Goal: Task Accomplishment & Management: Use online tool/utility

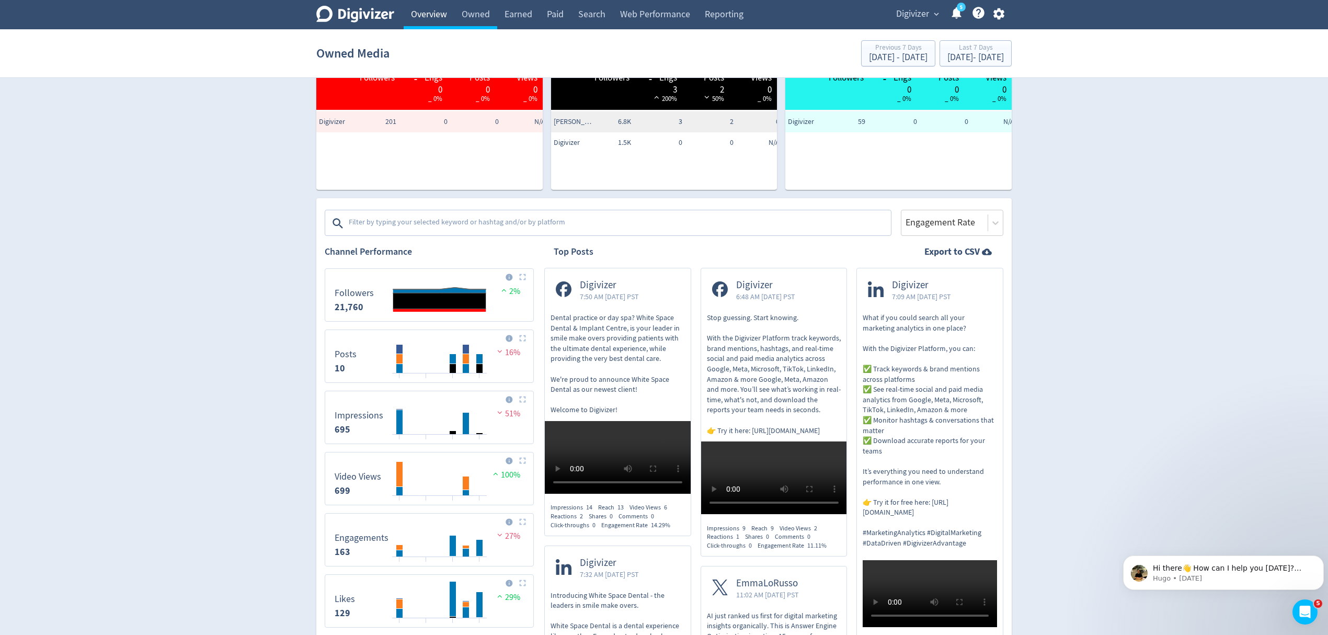
click at [416, 21] on link "Overview" at bounding box center [429, 14] width 51 height 29
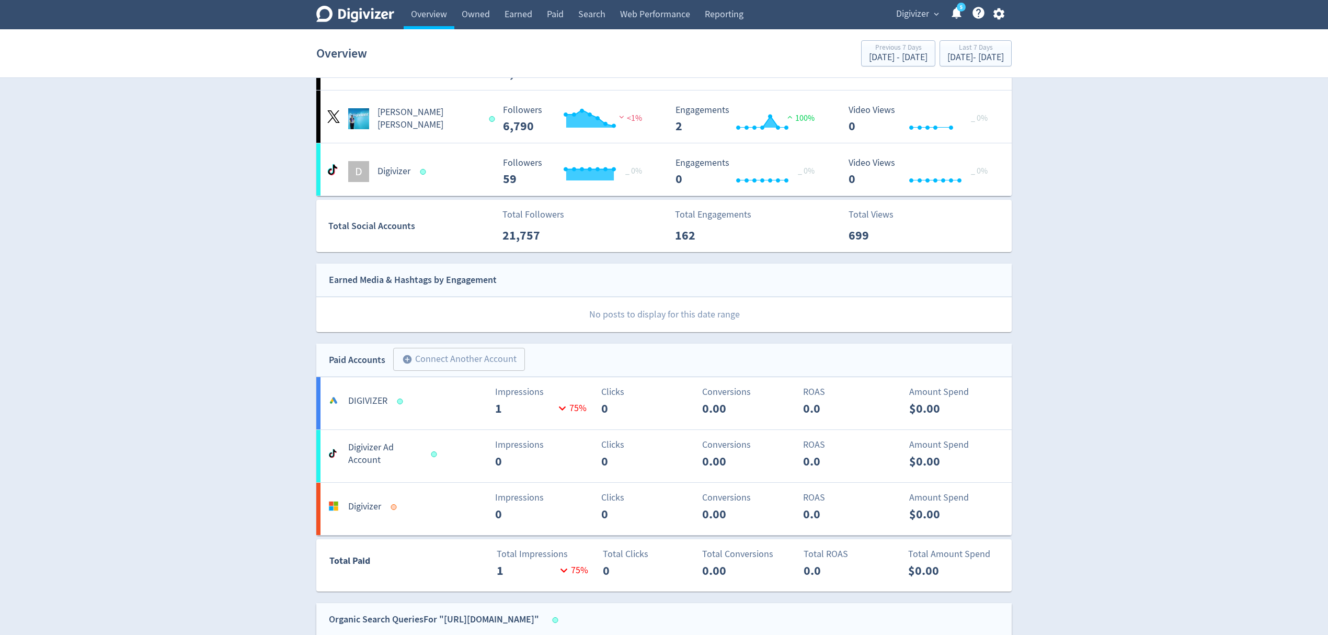
click at [930, 3] on div "Digivizer expand_more 5 Help Center - Searchable support on using Digivizer" at bounding box center [948, 14] width 127 height 29
click at [912, 15] on span "Digivizer" at bounding box center [912, 14] width 33 height 17
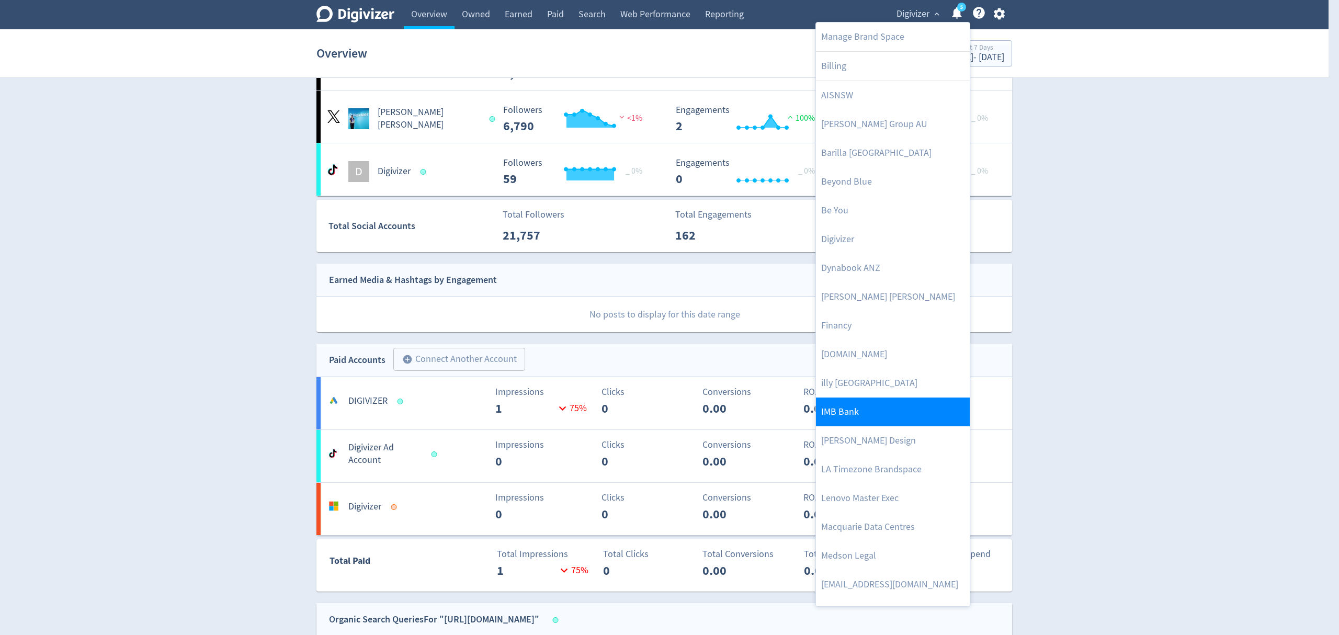
click at [858, 415] on link "IMB Bank" at bounding box center [893, 411] width 154 height 29
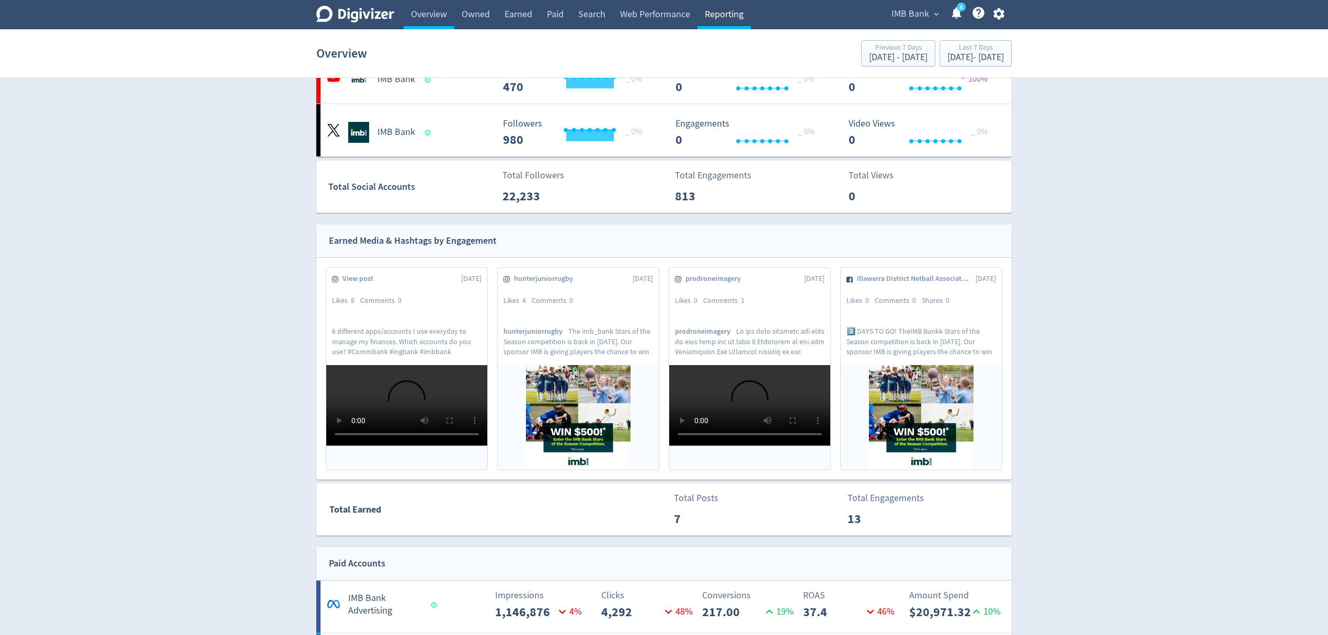
scroll to position [228, 0]
click at [718, 18] on link "Reporting" at bounding box center [724, 14] width 53 height 29
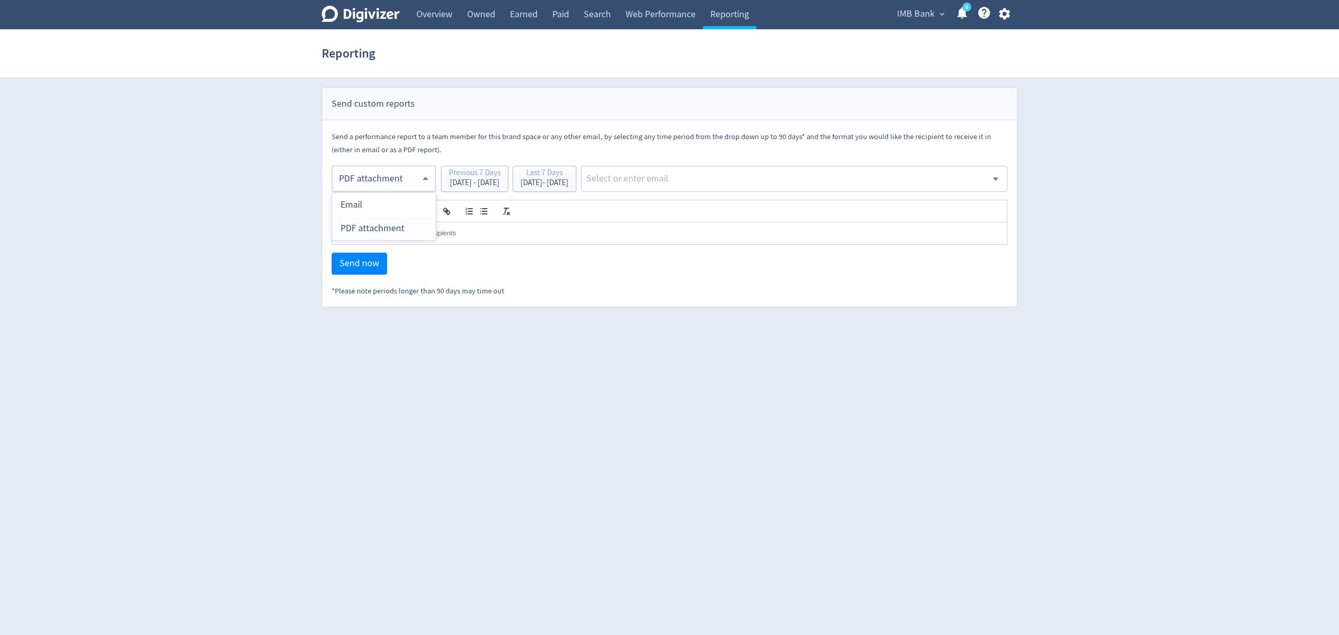
click at [365, 187] on body "Digivizer Logo [PERSON_NAME] Logo Overview Owned Earned Paid Search Web Perform…" at bounding box center [669, 153] width 1339 height 307
click at [685, 183] on div at bounding box center [669, 317] width 1339 height 635
click at [694, 190] on div "​" at bounding box center [794, 179] width 426 height 26
type input "malyn"
click at [729, 211] on li "[EMAIL_ADDRESS][PERSON_NAME][DOMAIN_NAME]" at bounding box center [834, 207] width 347 height 20
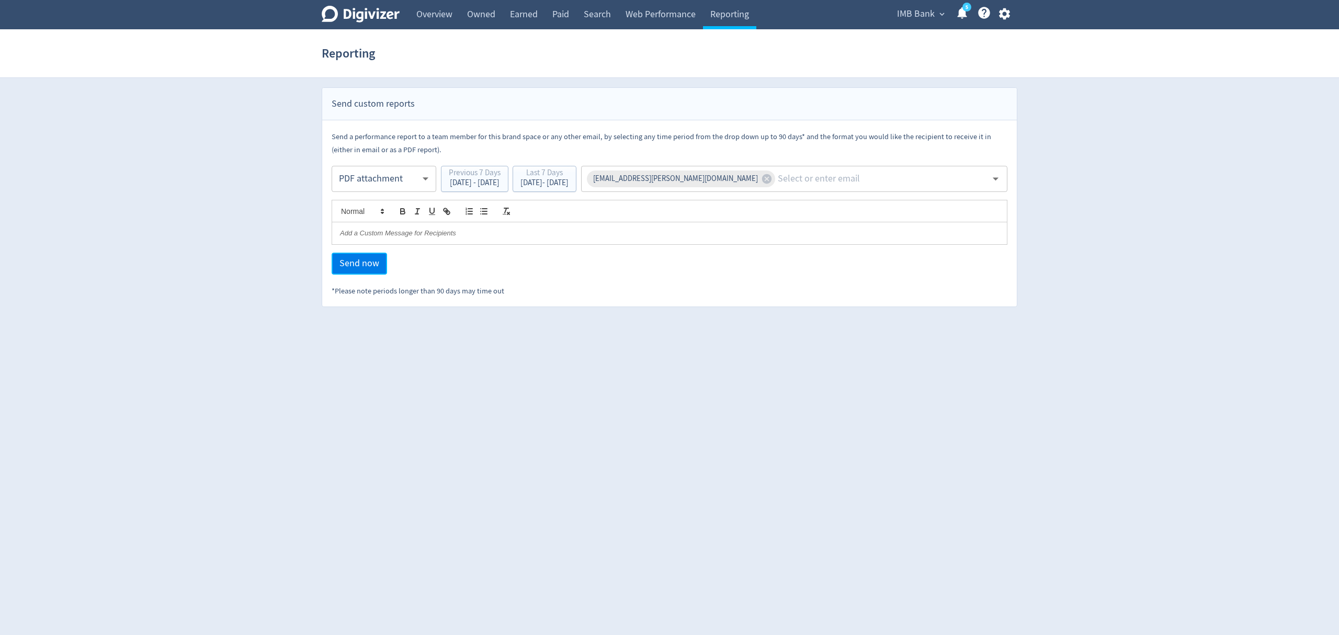
click at [380, 269] on button "Send now" at bounding box center [359, 264] width 55 height 22
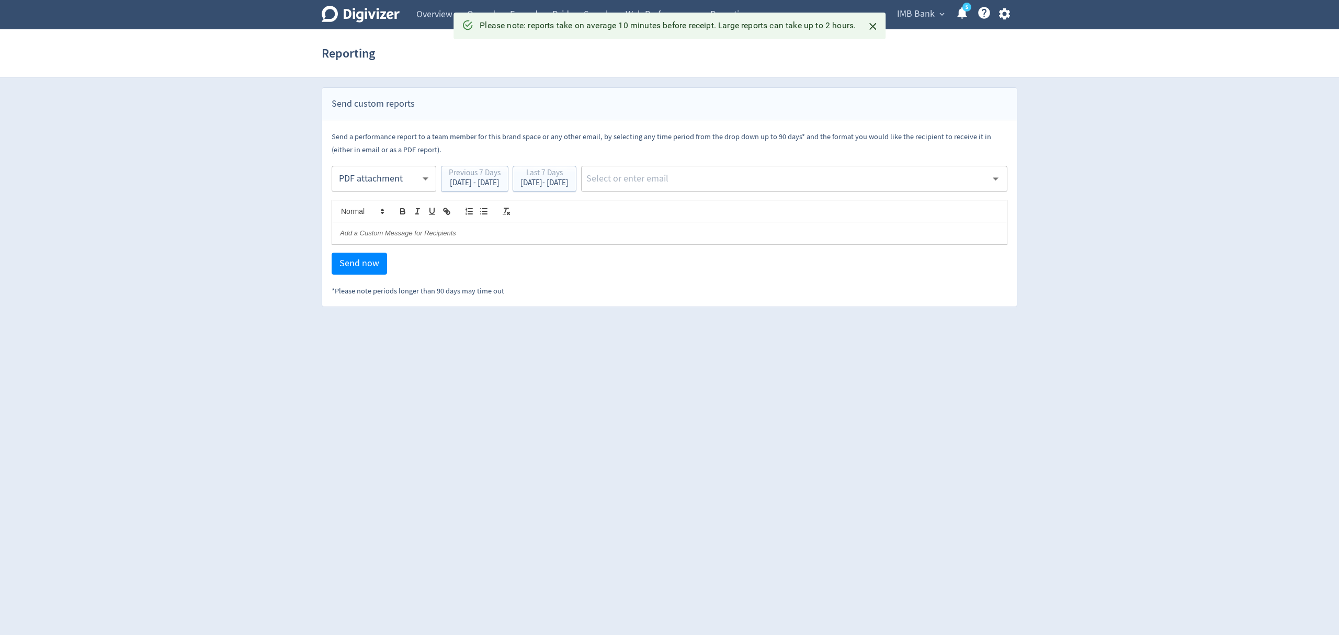
click at [373, 179] on body "Digivizer Logo [PERSON_NAME] Logo Overview Owned Earned Paid Search Web Perform…" at bounding box center [669, 153] width 1339 height 307
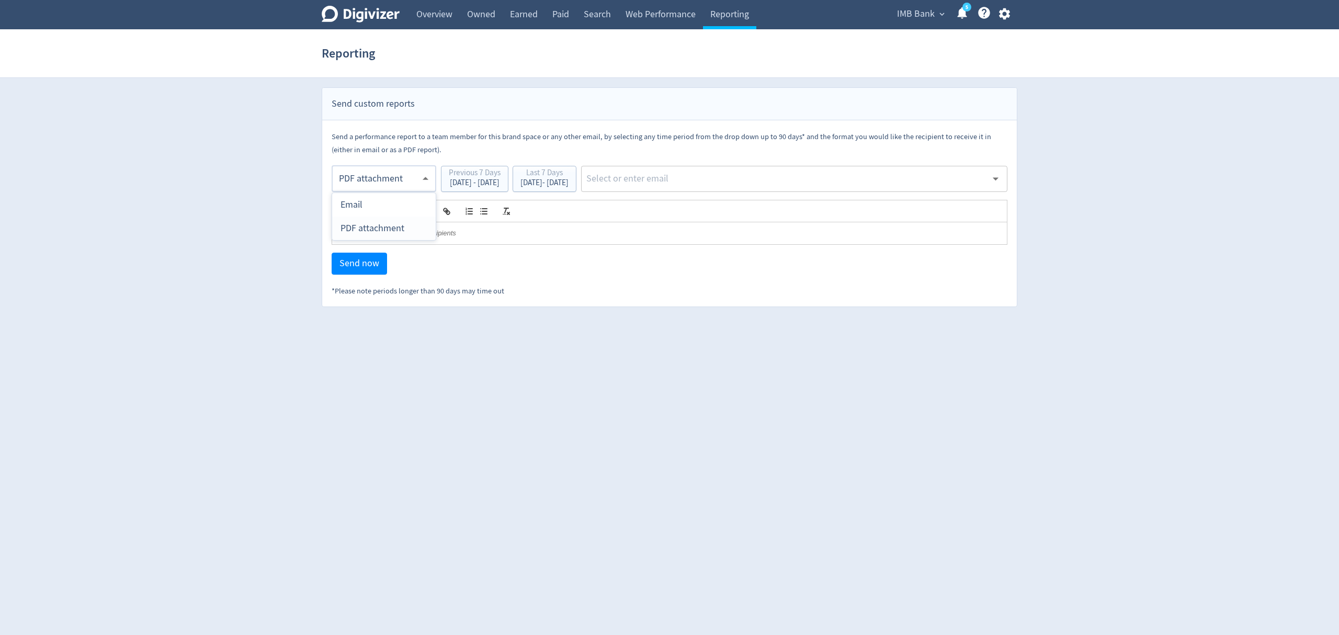
click at [383, 201] on div "Email" at bounding box center [383, 205] width 87 height 24
type input "html"
click at [698, 166] on div "​" at bounding box center [794, 179] width 426 height 26
type input "malyn"
click at [731, 208] on li "[EMAIL_ADDRESS][PERSON_NAME][DOMAIN_NAME]" at bounding box center [834, 207] width 347 height 20
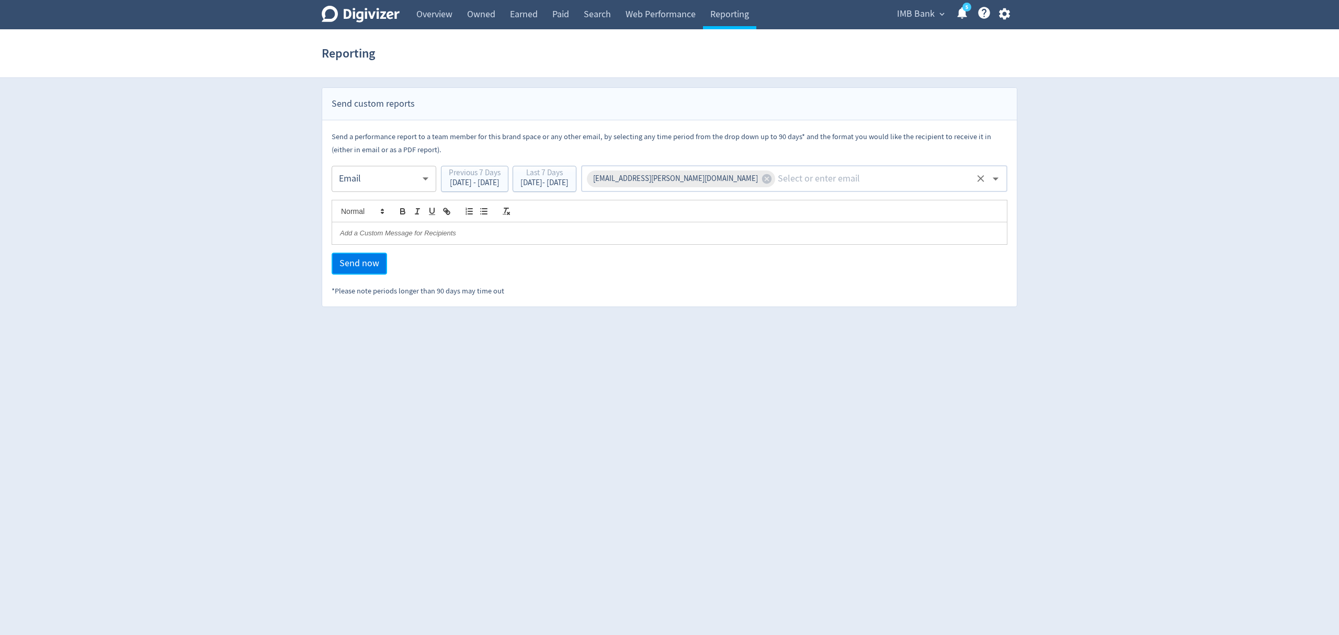
click at [348, 264] on span "Send now" at bounding box center [359, 263] width 40 height 9
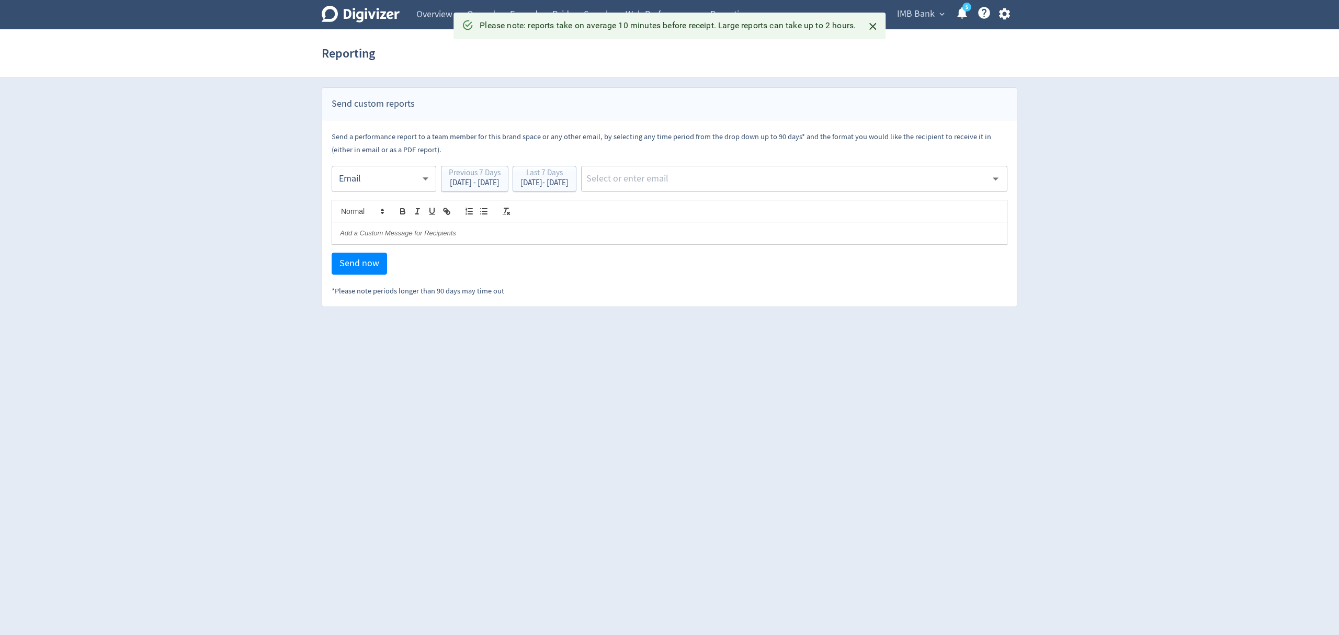
click at [357, 173] on body "Digivizer Logo [PERSON_NAME] Logo Overview Owned Earned Paid Search Web Perform…" at bounding box center [669, 153] width 1339 height 307
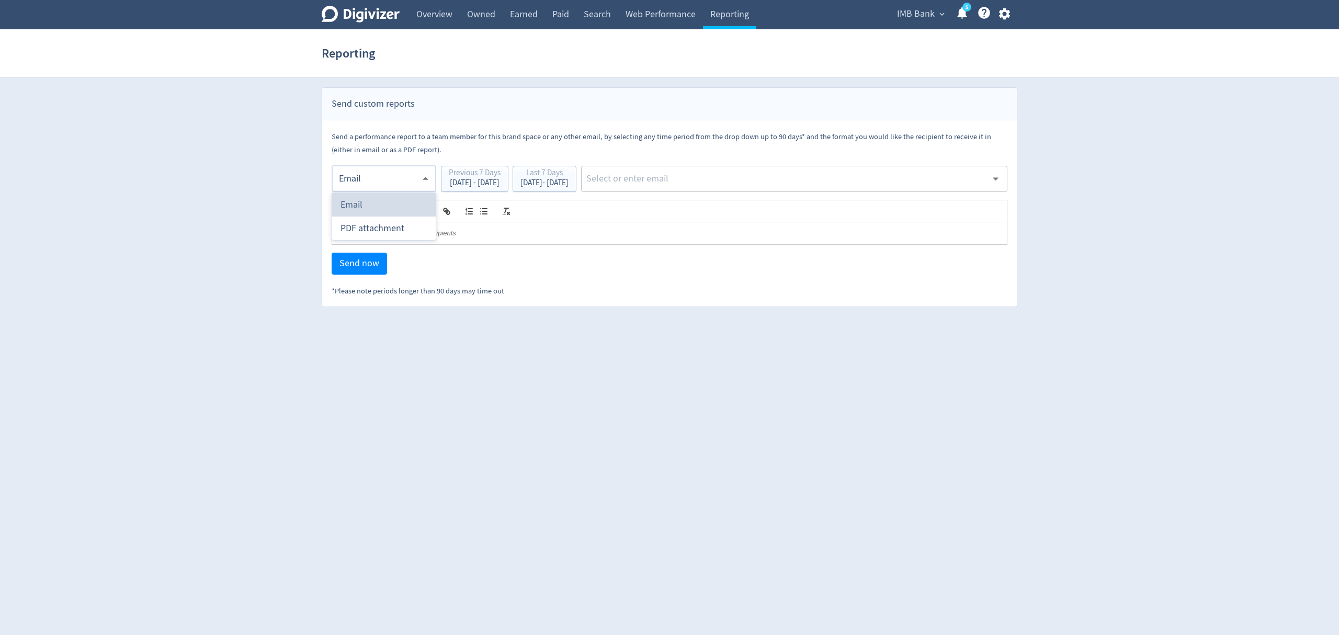
click at [374, 207] on div "Email" at bounding box center [383, 205] width 87 height 24
click at [744, 184] on input "text" at bounding box center [786, 179] width 402 height 16
type input "malyn"
click at [737, 198] on li "[EMAIL_ADDRESS][PERSON_NAME][DOMAIN_NAME]" at bounding box center [834, 207] width 347 height 20
click at [359, 264] on span "Send now" at bounding box center [359, 263] width 40 height 9
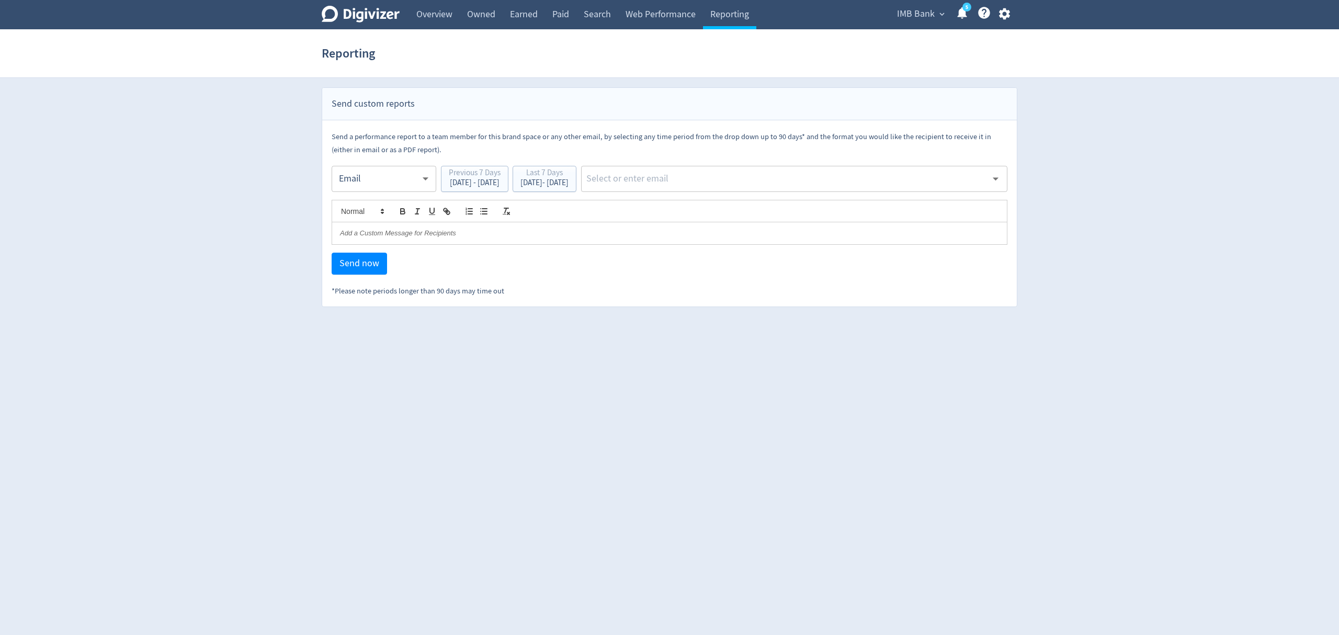
click at [695, 179] on input "text" at bounding box center [786, 179] width 402 height 16
type input "malyn"
click at [696, 204] on li "[EMAIL_ADDRESS][PERSON_NAME][DOMAIN_NAME]" at bounding box center [834, 207] width 347 height 20
click at [355, 268] on span "Send now" at bounding box center [359, 263] width 40 height 9
